Goal: Check status: Check status

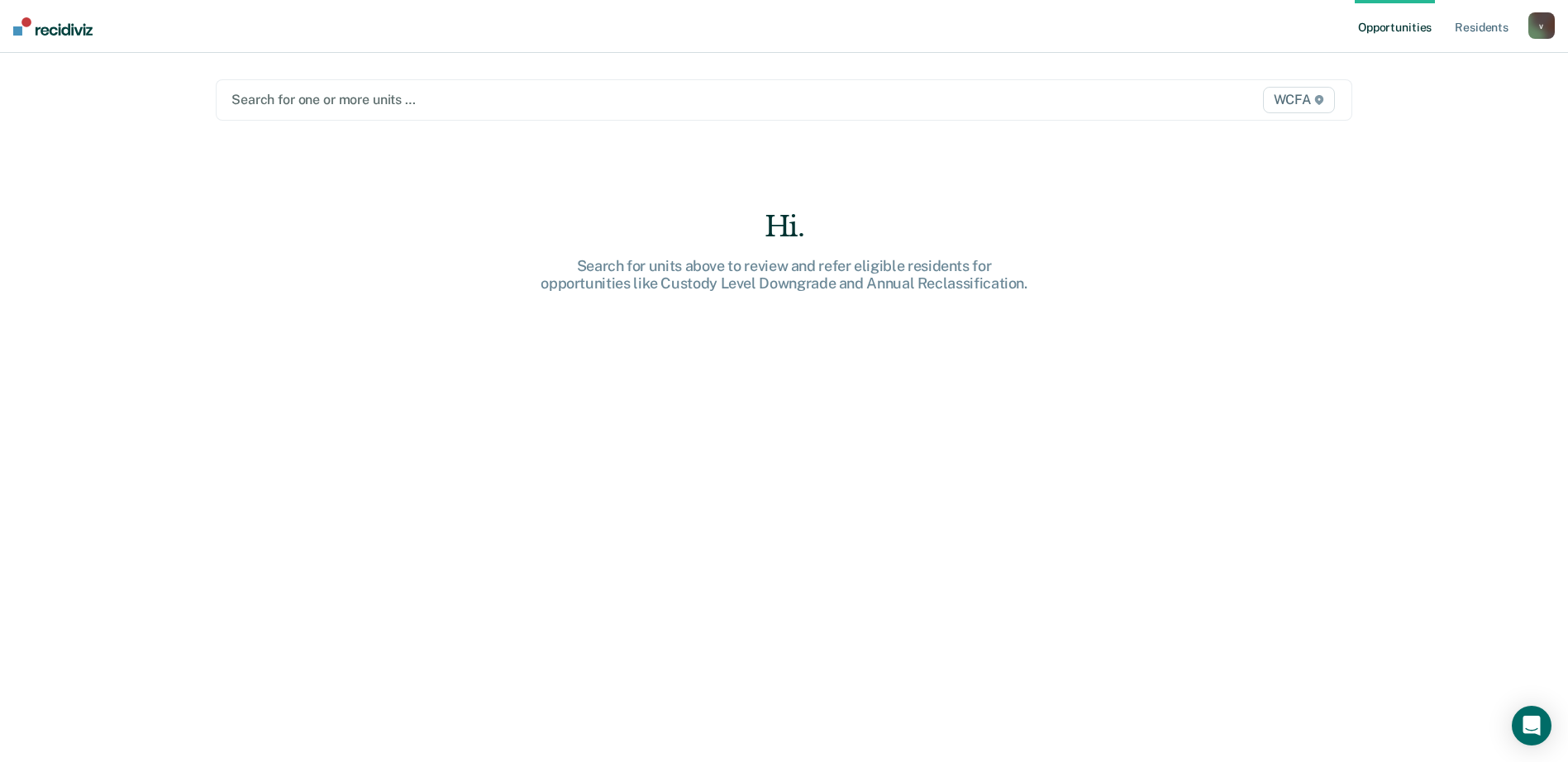
click at [348, 99] on div at bounding box center [618, 100] width 773 height 19
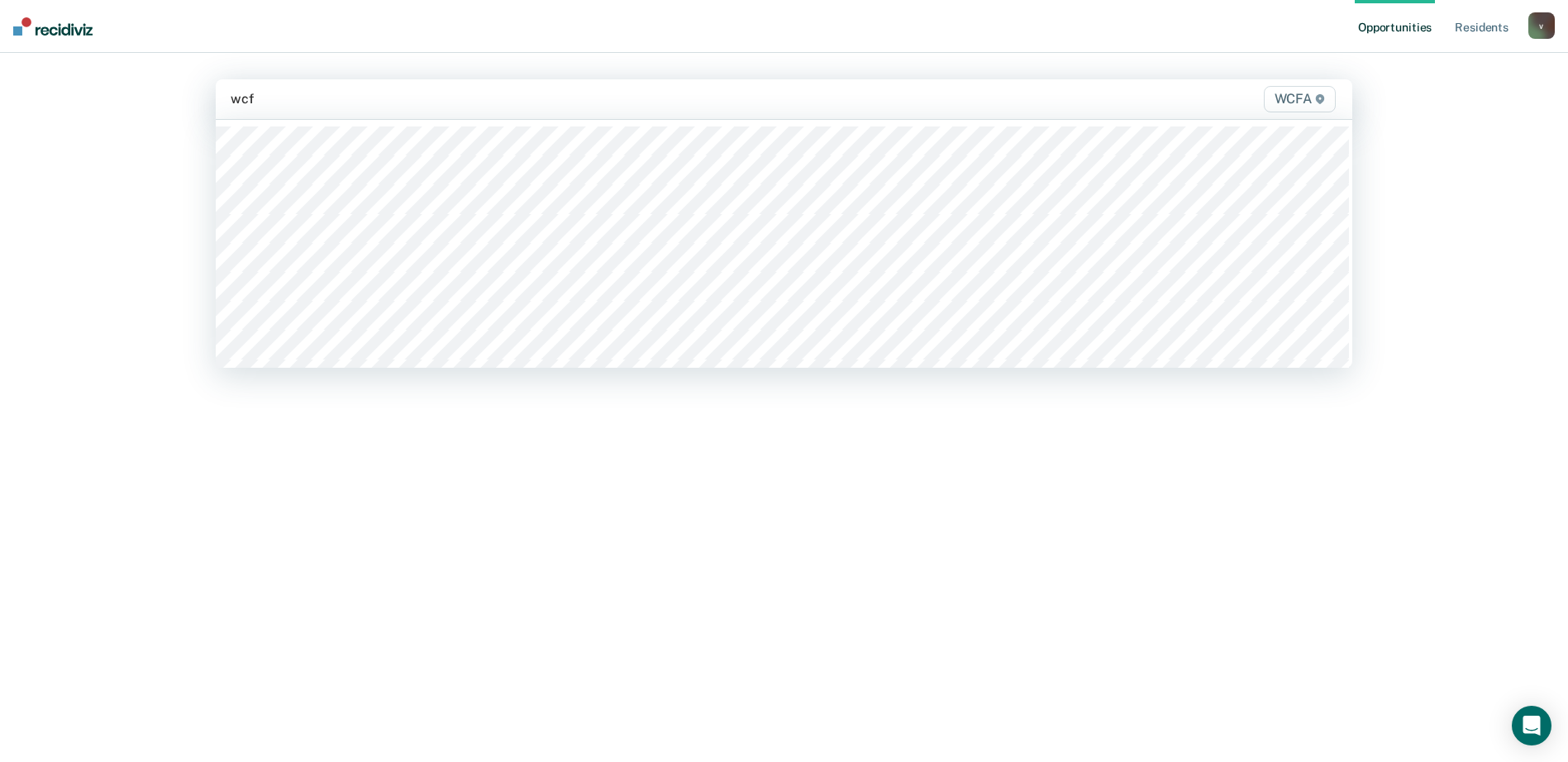
type input "wcfa"
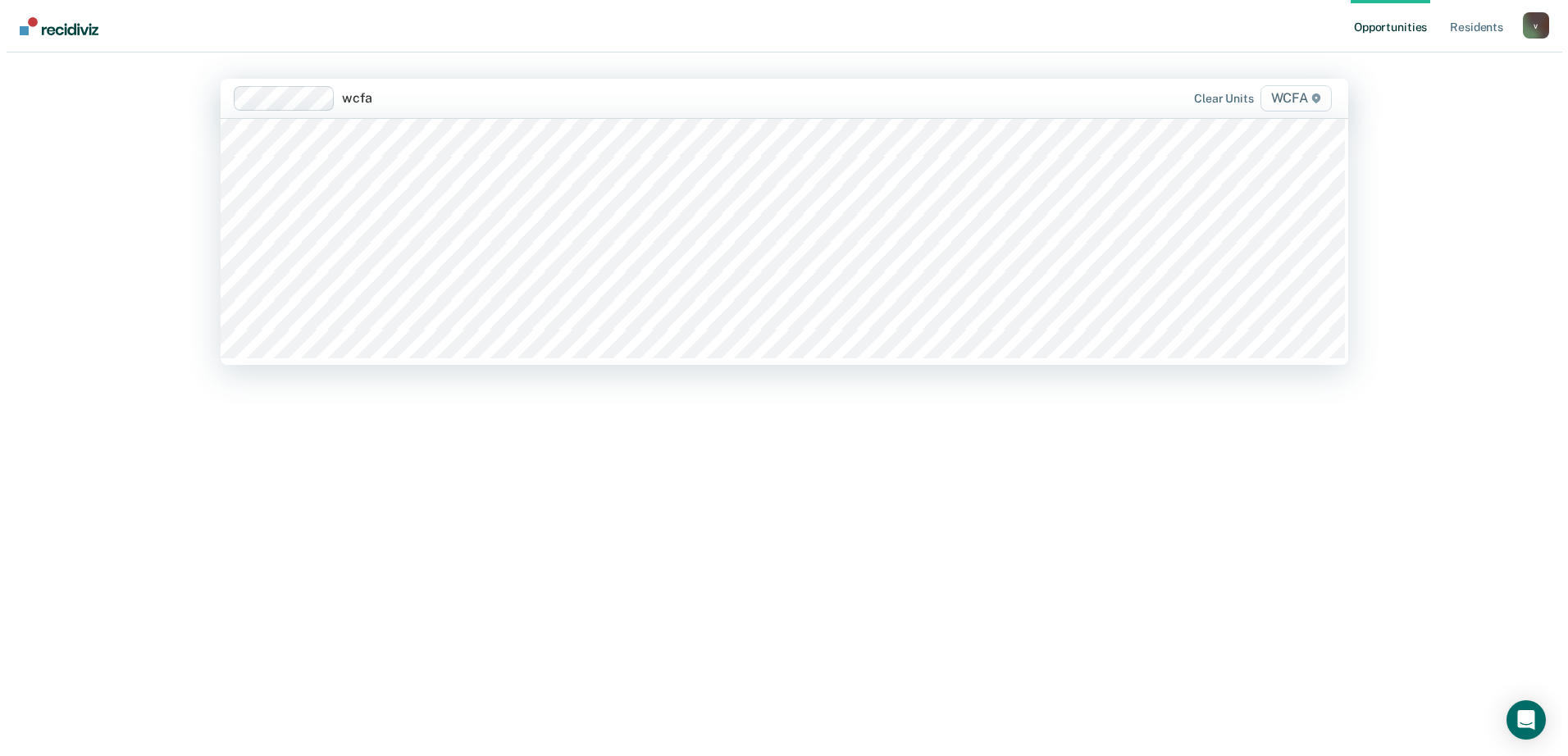
scroll to position [1504, 0]
type input "wcfa"
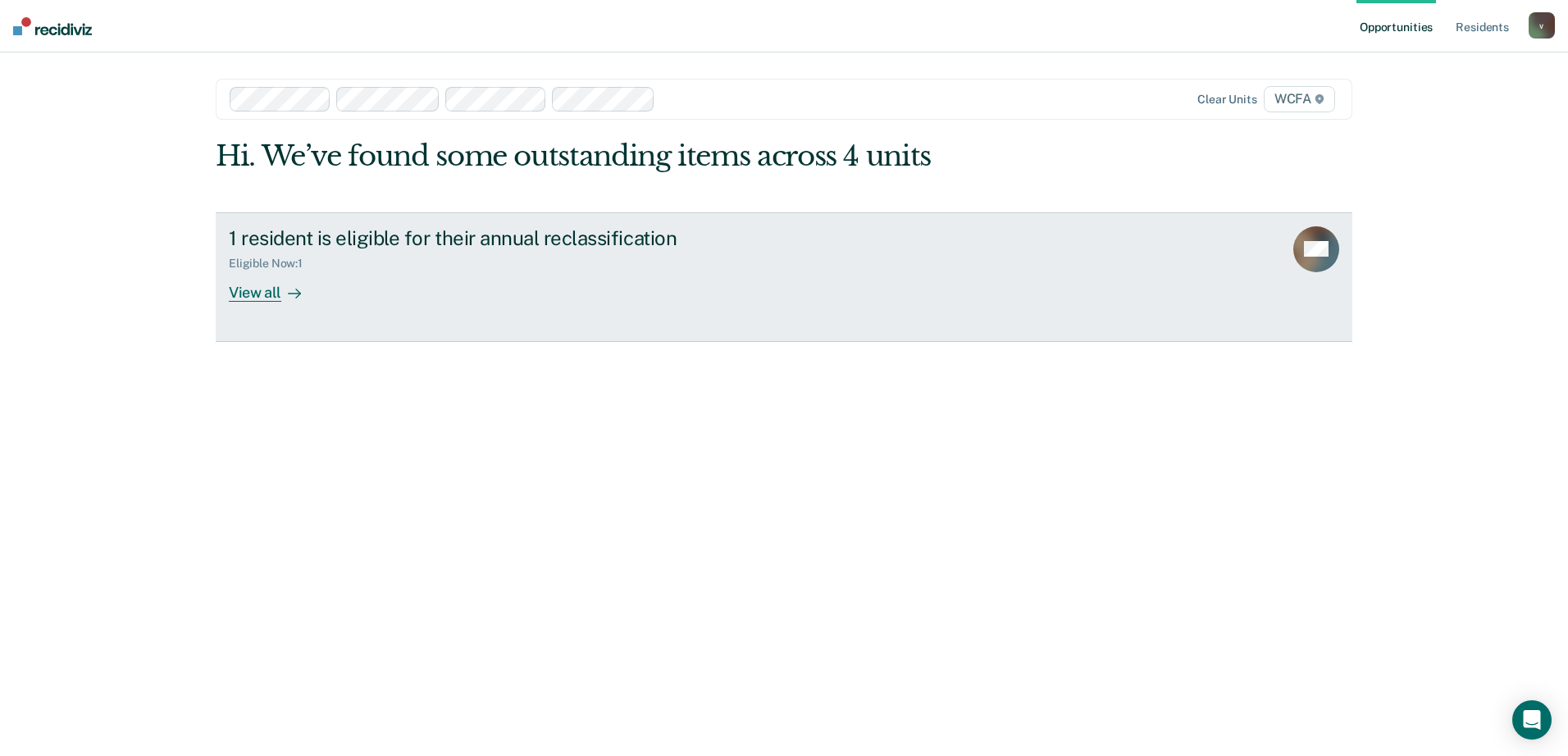
click at [388, 288] on div "1 resident is eligible for their annual reclassification Eligible Now : 1 View …" at bounding box center [536, 264] width 615 height 75
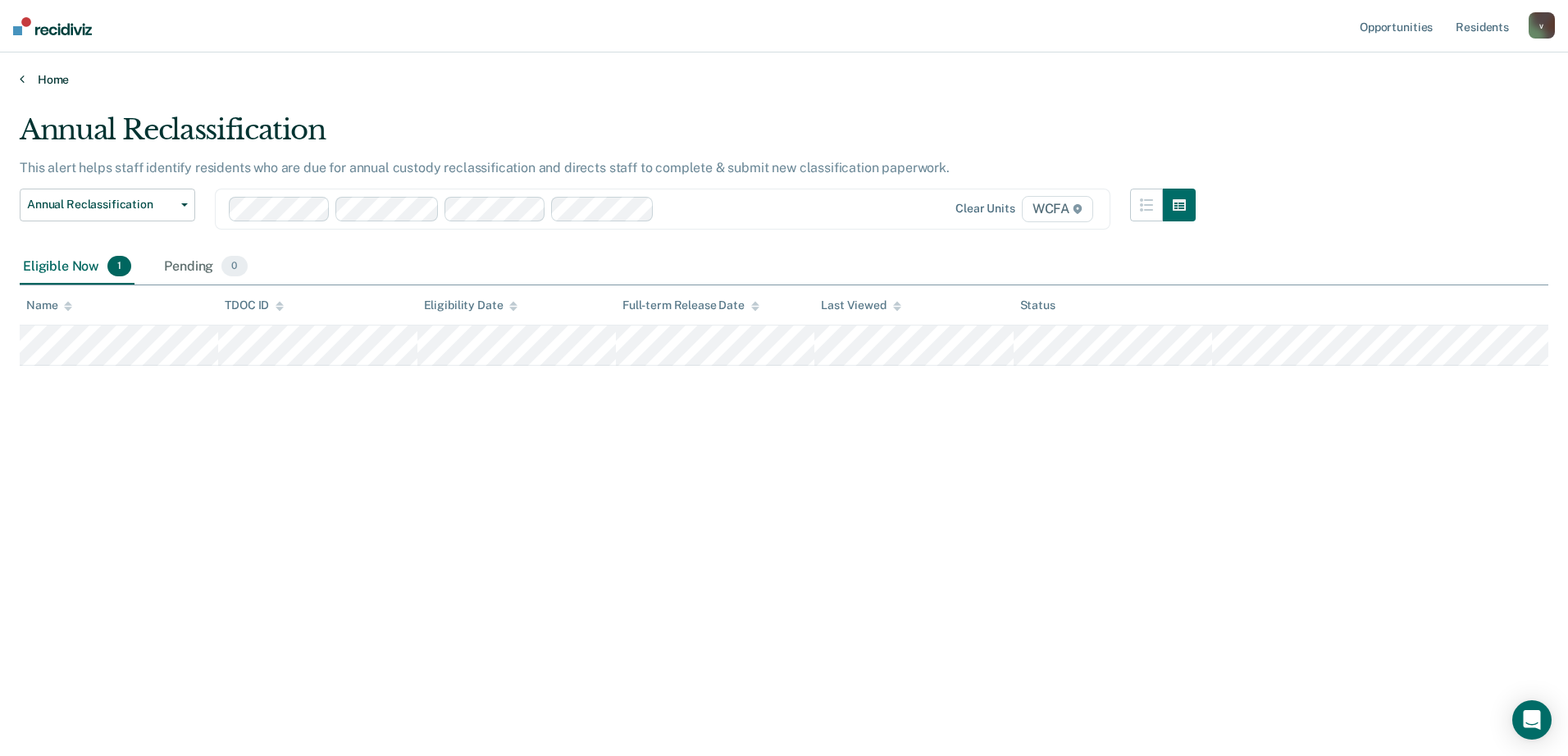
click at [49, 77] on link "Home" at bounding box center [784, 80] width 1528 height 15
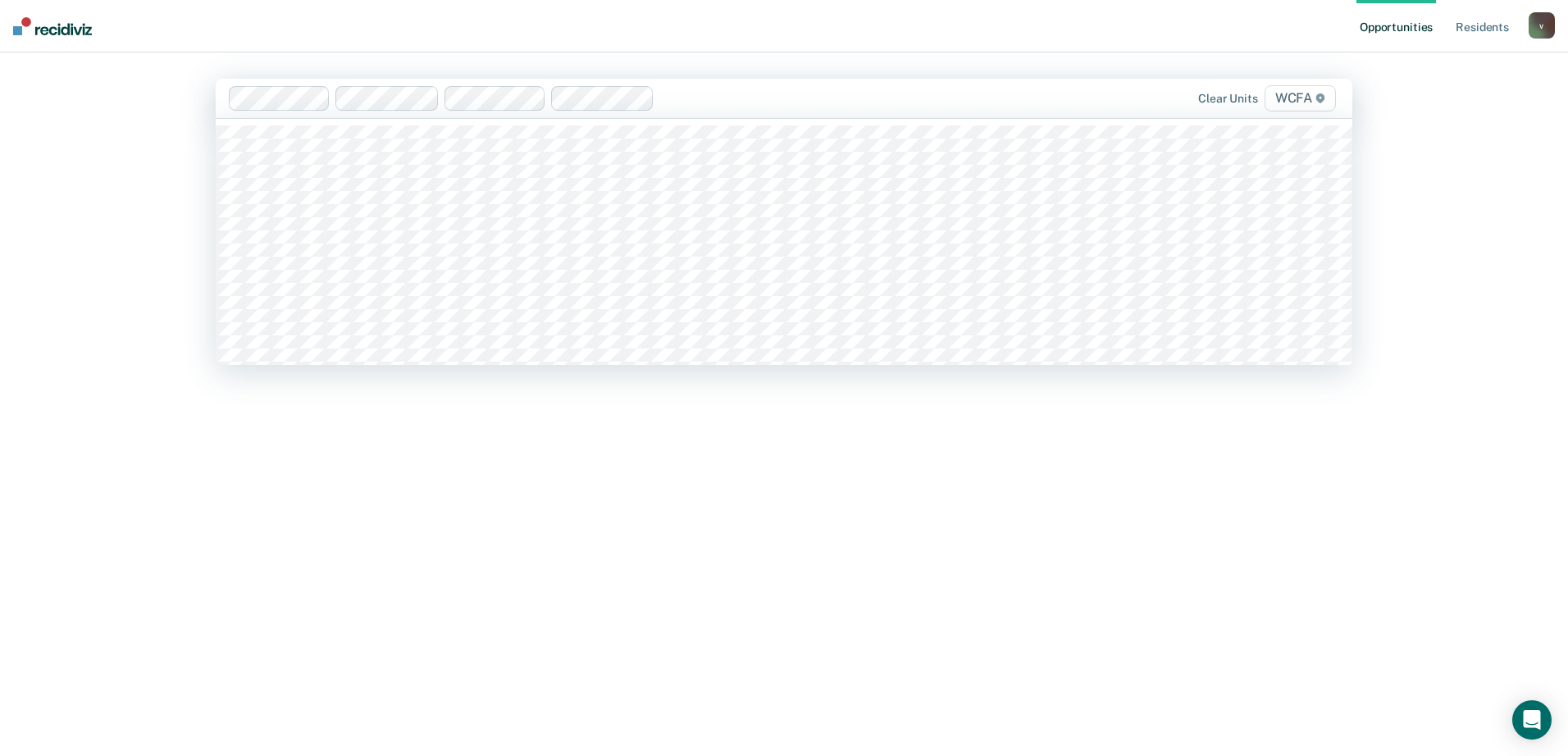
click at [731, 97] on div at bounding box center [832, 98] width 344 height 19
